Goal: Task Accomplishment & Management: Manage account settings

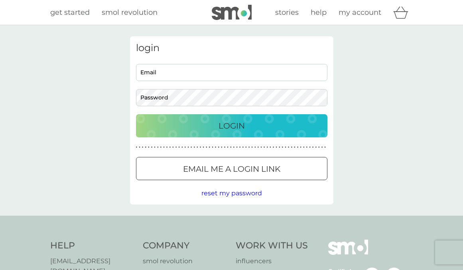
click at [223, 74] on input "Email" at bounding box center [231, 72] width 191 height 17
type input "jules.m.morgan@gmail.com"
click at [220, 170] on div at bounding box center [231, 169] width 29 height 8
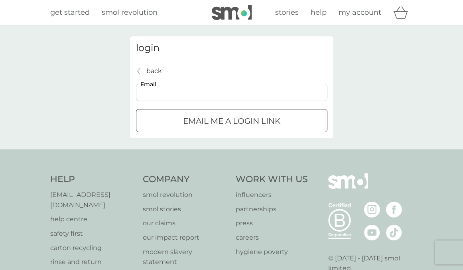
click at [205, 91] on input "Email" at bounding box center [231, 92] width 191 height 17
type input "jules.m.morgan@gmail.com"
click at [209, 122] on p "Email me a login link" at bounding box center [231, 121] width 97 height 13
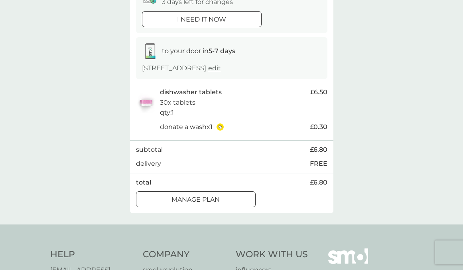
scroll to position [100, 0]
click at [195, 203] on button "Manage plan" at bounding box center [196, 198] width 120 height 16
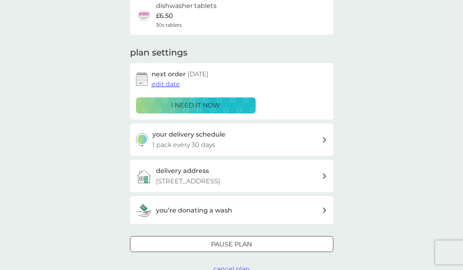
scroll to position [74, 0]
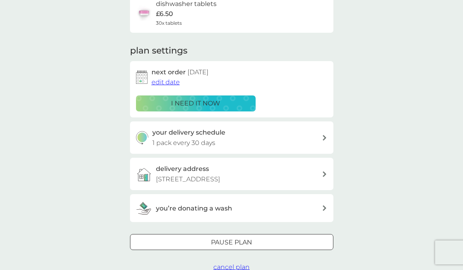
click at [174, 83] on span "edit date" at bounding box center [166, 82] width 28 height 8
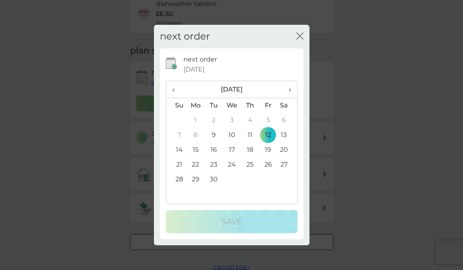
click at [299, 34] on icon "close" at bounding box center [299, 35] width 7 height 7
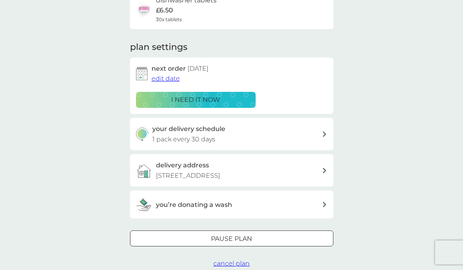
scroll to position [87, 0]
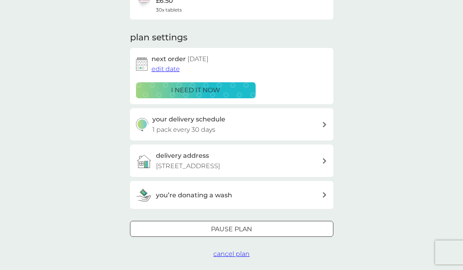
click at [324, 124] on icon at bounding box center [325, 125] width 4 height 6
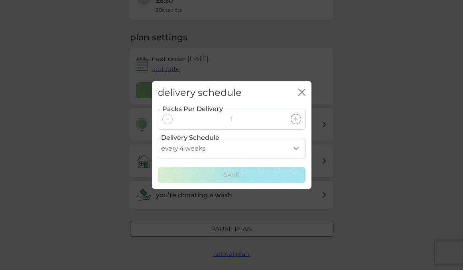
click at [298, 146] on select "every 1 week every 2 weeks every 3 weeks every 4 weeks every 5 weeks every 6 we…" at bounding box center [232, 148] width 148 height 21
select select "35"
click at [158, 138] on select "every 1 week every 2 weeks every 3 weeks every 4 weeks every 5 weeks every 6 we…" at bounding box center [232, 148] width 148 height 21
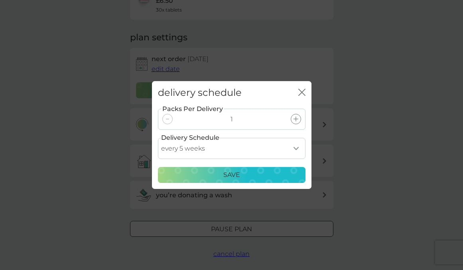
click at [272, 172] on div "Save" at bounding box center [231, 175] width 137 height 10
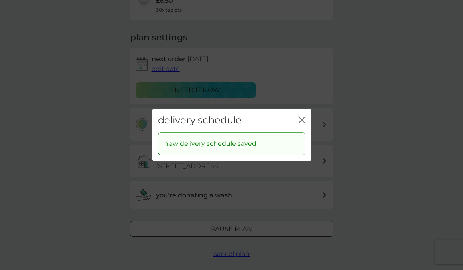
click at [298, 118] on icon "close" at bounding box center [301, 119] width 7 height 7
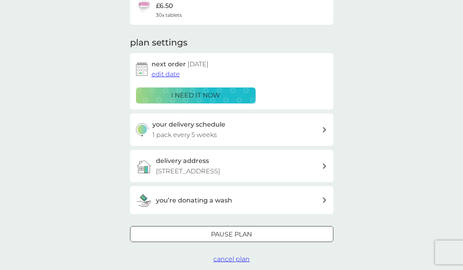
scroll to position [77, 0]
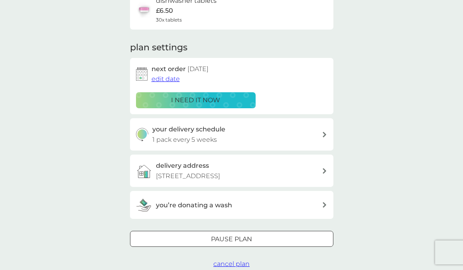
click at [171, 81] on span "edit date" at bounding box center [166, 79] width 28 height 8
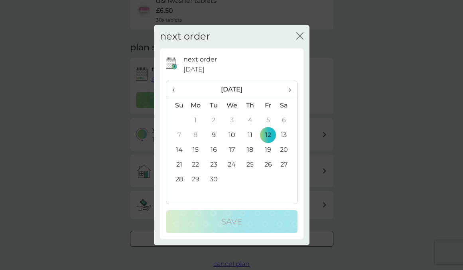
click at [215, 177] on td "30" at bounding box center [214, 179] width 18 height 15
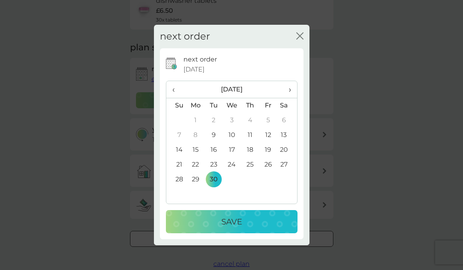
click at [218, 219] on div "Save" at bounding box center [232, 221] width 116 height 13
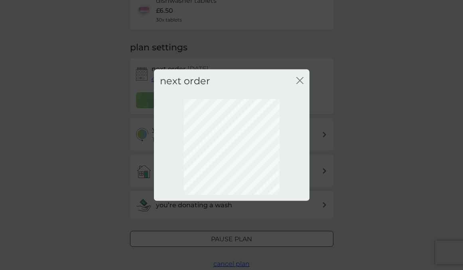
scroll to position [65, 0]
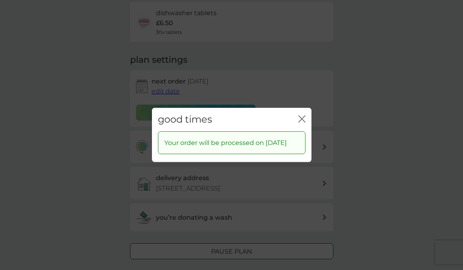
click at [304, 115] on icon "close" at bounding box center [301, 118] width 7 height 7
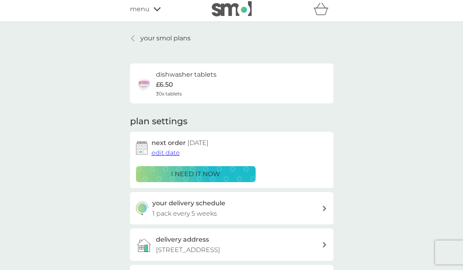
scroll to position [0, 0]
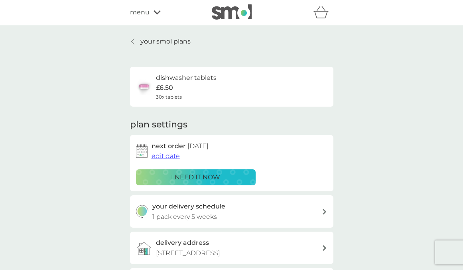
click at [163, 40] on p "your smol plans" at bounding box center [165, 41] width 50 height 10
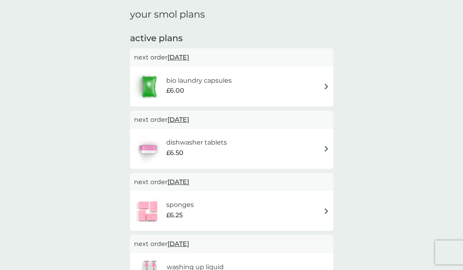
scroll to position [111, 0]
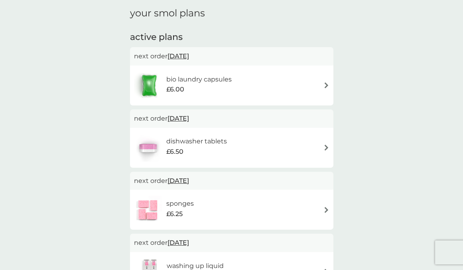
click at [324, 89] on div "bio laundry capsules £6.00" at bounding box center [231, 85] width 195 height 28
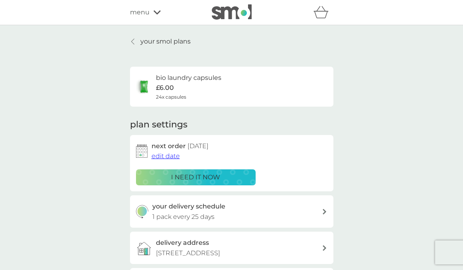
click at [138, 41] on link "your smol plans" at bounding box center [160, 41] width 61 height 10
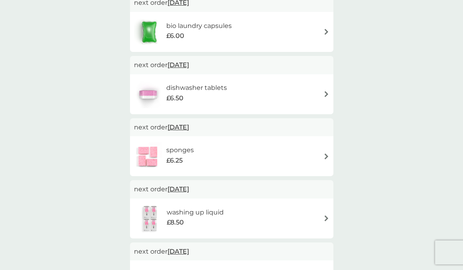
scroll to position [80, 0]
